Goal: Use online tool/utility: Utilize a website feature to perform a specific function

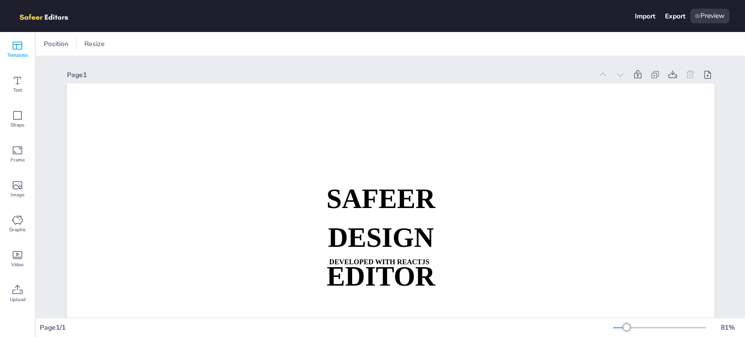
click at [9, 42] on div "Template" at bounding box center [17, 49] width 35 height 35
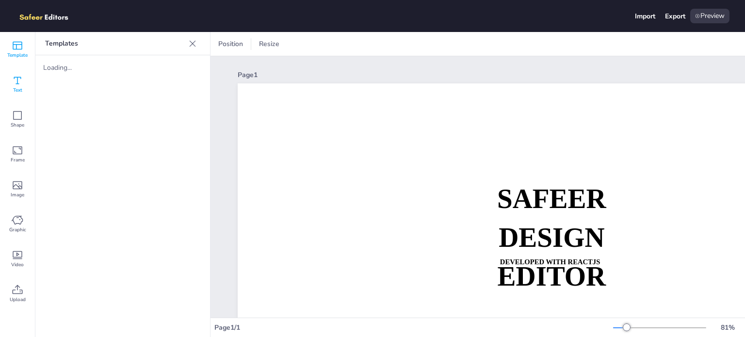
click at [17, 75] on icon at bounding box center [18, 81] width 12 height 12
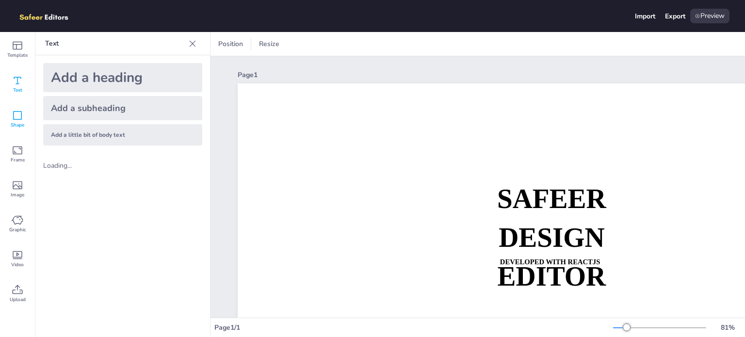
click at [23, 124] on span "Shape" at bounding box center [18, 125] width 14 height 8
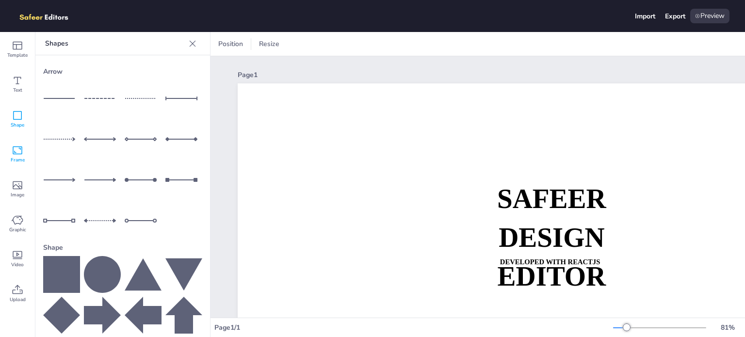
click at [13, 165] on div "Frame" at bounding box center [17, 154] width 35 height 35
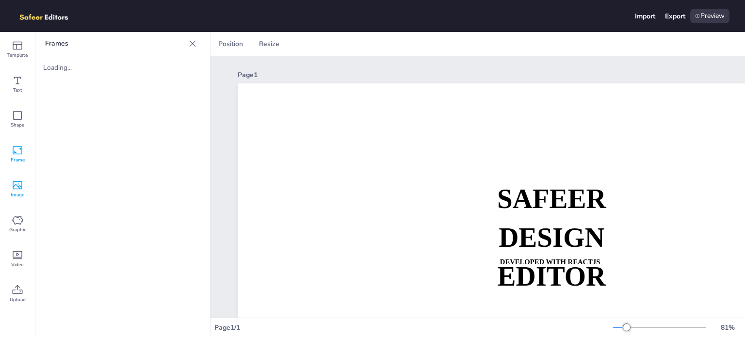
click at [17, 192] on span "Image" at bounding box center [18, 195] width 14 height 8
click at [14, 219] on icon at bounding box center [18, 220] width 12 height 12
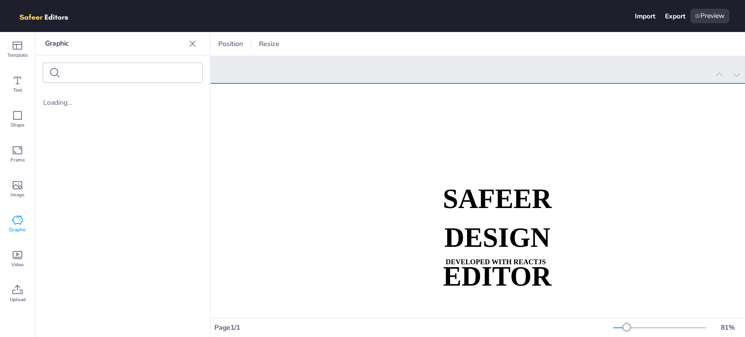
scroll to position [0, 175]
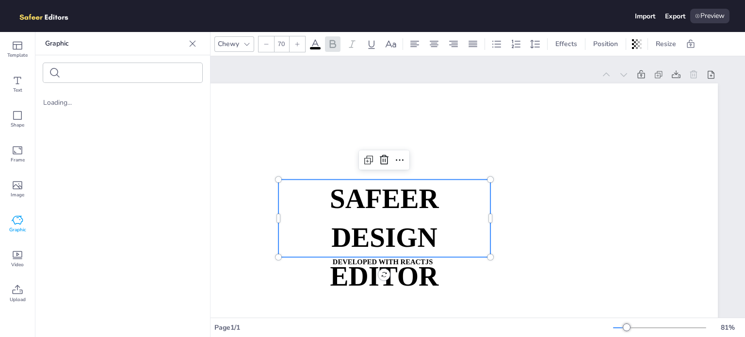
click at [427, 211] on strong "SAFEER" at bounding box center [384, 198] width 109 height 30
click at [421, 204] on strong "SAFEER" at bounding box center [384, 198] width 109 height 30
click at [435, 210] on p "SAFEER" at bounding box center [385, 199] width 212 height 39
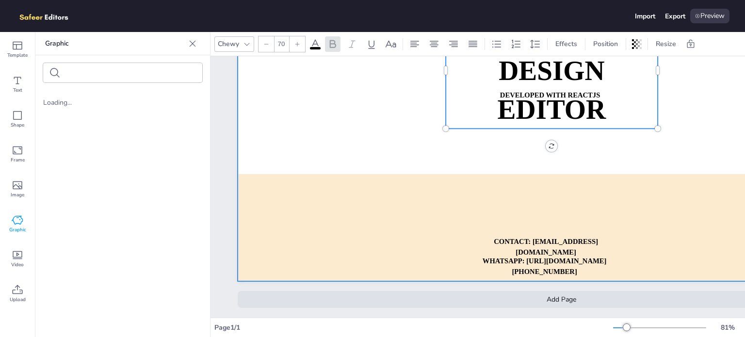
scroll to position [174, 0]
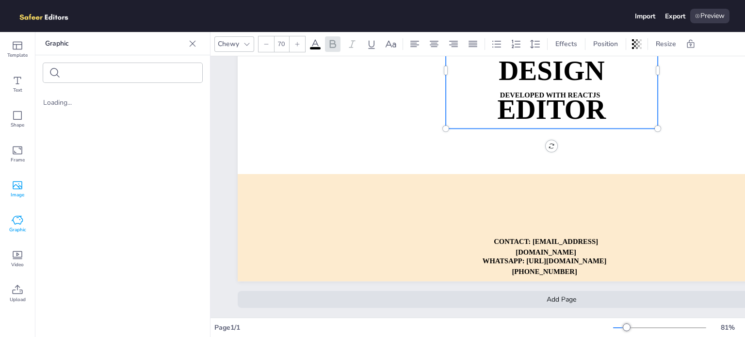
click at [16, 188] on icon at bounding box center [18, 186] width 12 height 12
click at [17, 213] on div "Graphic" at bounding box center [17, 224] width 35 height 35
